Goal: Information Seeking & Learning: Learn about a topic

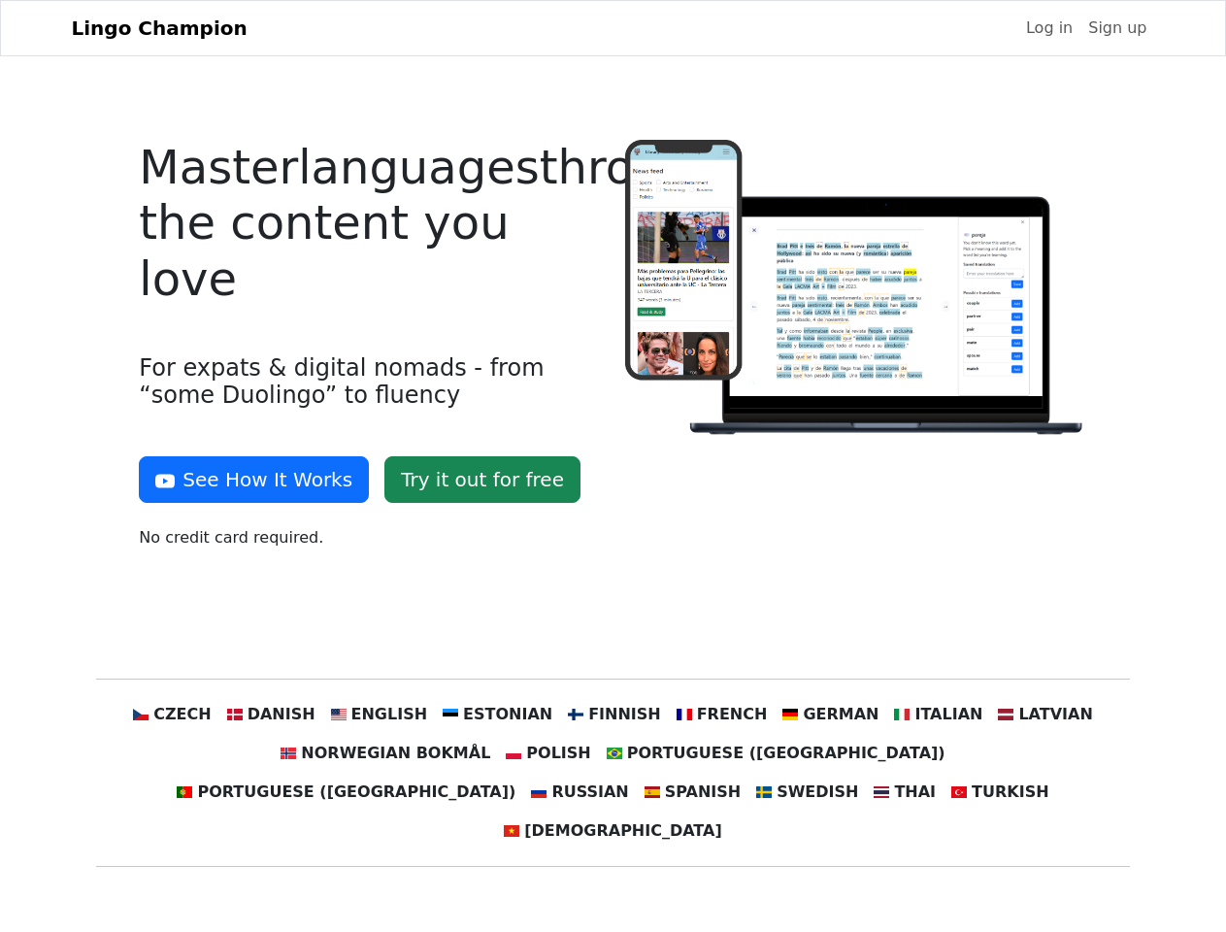
click at [614, 466] on div at bounding box center [856, 352] width 485 height 425
click at [247, 480] on button "See How It Works" at bounding box center [254, 479] width 230 height 47
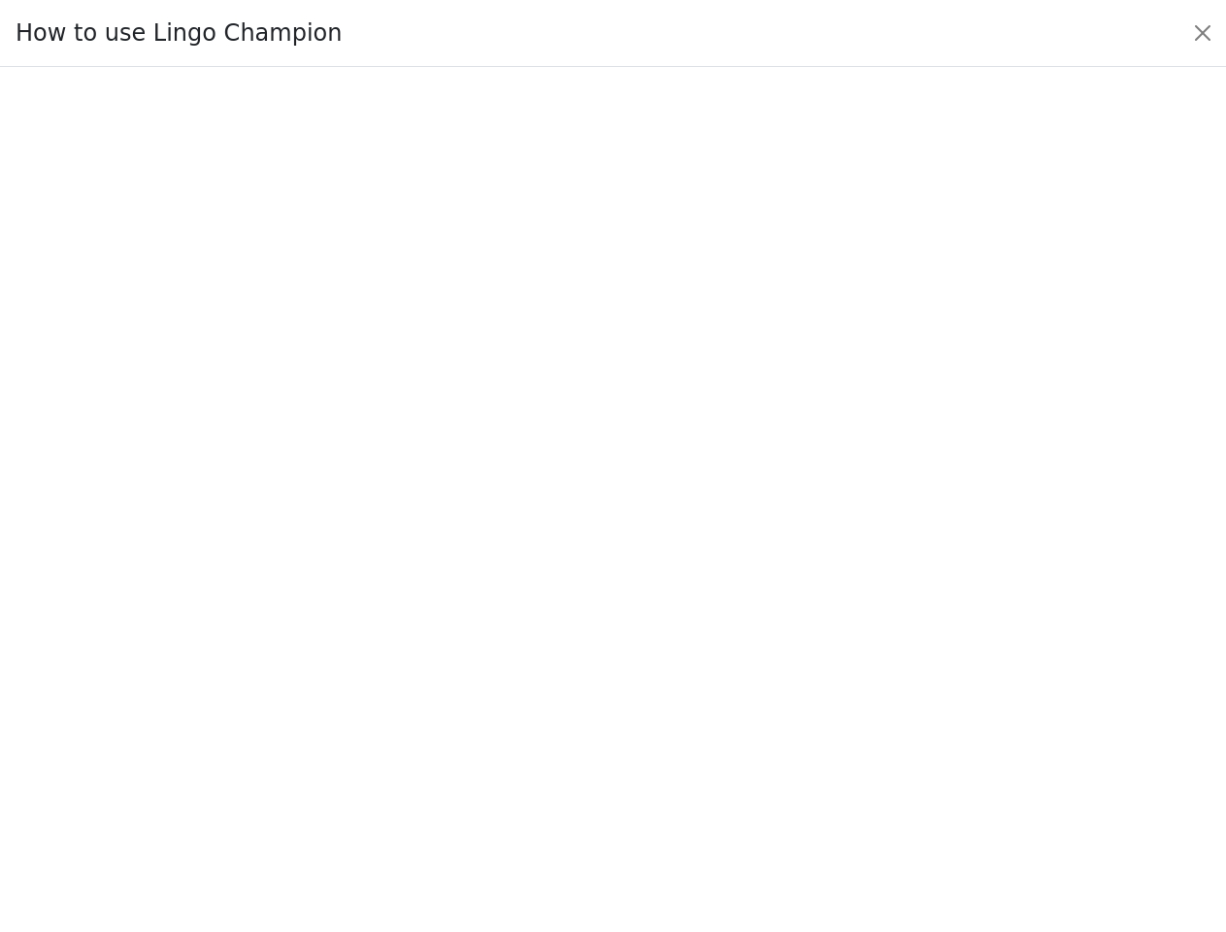
click at [209, 715] on div at bounding box center [613, 499] width 1135 height 672
click at [300, 715] on div at bounding box center [613, 499] width 1135 height 672
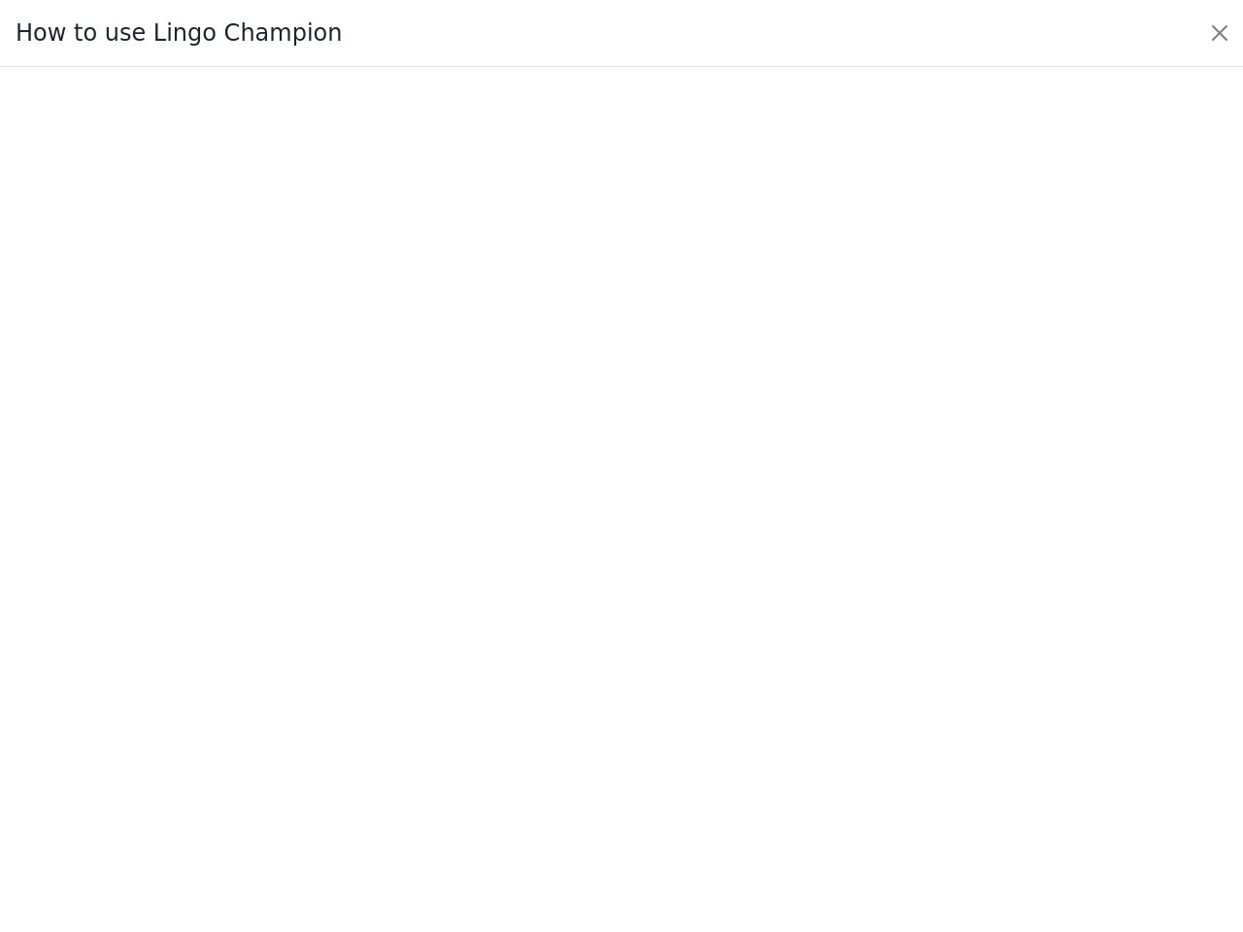
click at [398, 715] on div at bounding box center [621, 500] width 1151 height 682
click at [505, 715] on div at bounding box center [621, 500] width 1151 height 682
click at [612, 715] on div at bounding box center [621, 500] width 1151 height 682
click at [709, 715] on div at bounding box center [621, 500] width 1151 height 682
click at [809, 715] on div at bounding box center [621, 500] width 1151 height 682
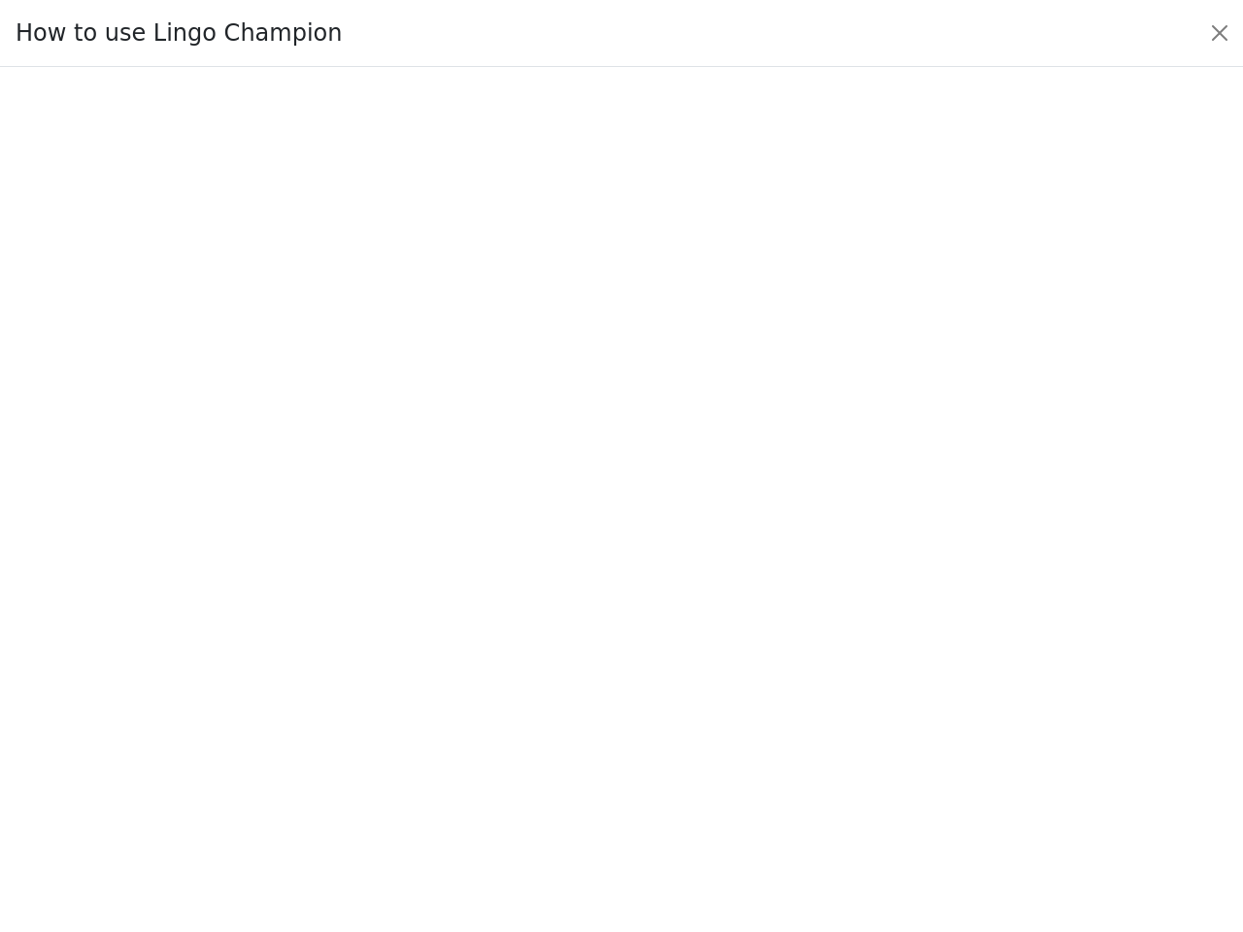
click at [909, 715] on div at bounding box center [621, 500] width 1151 height 682
